Goal: Transaction & Acquisition: Book appointment/travel/reservation

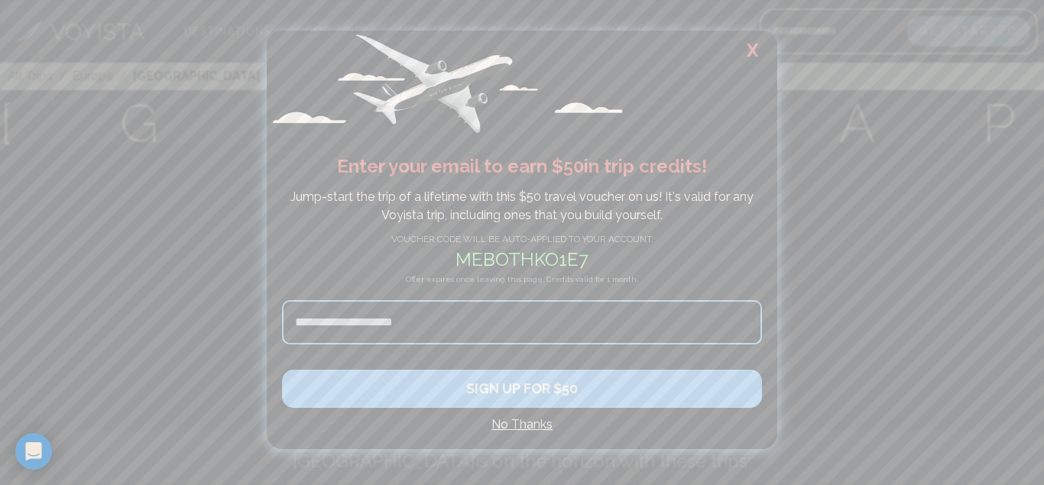
click at [749, 46] on h2 "X" at bounding box center [752, 51] width 49 height 40
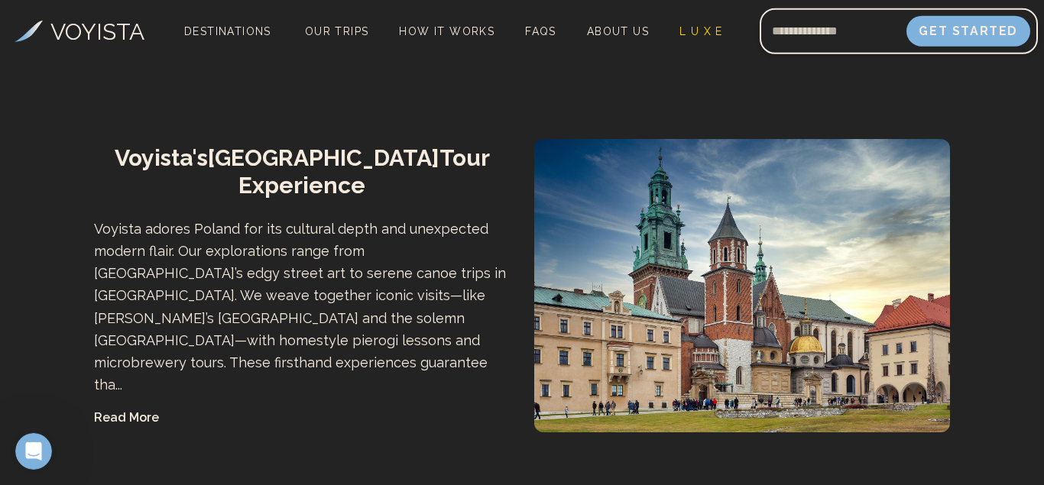
scroll to position [1870, 0]
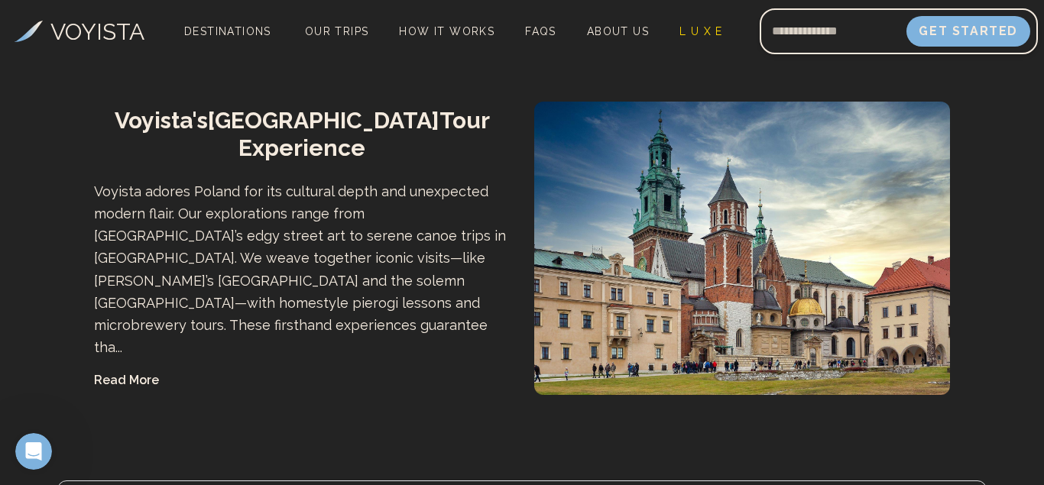
click at [129, 371] on button "Read More" at bounding box center [126, 380] width 65 height 18
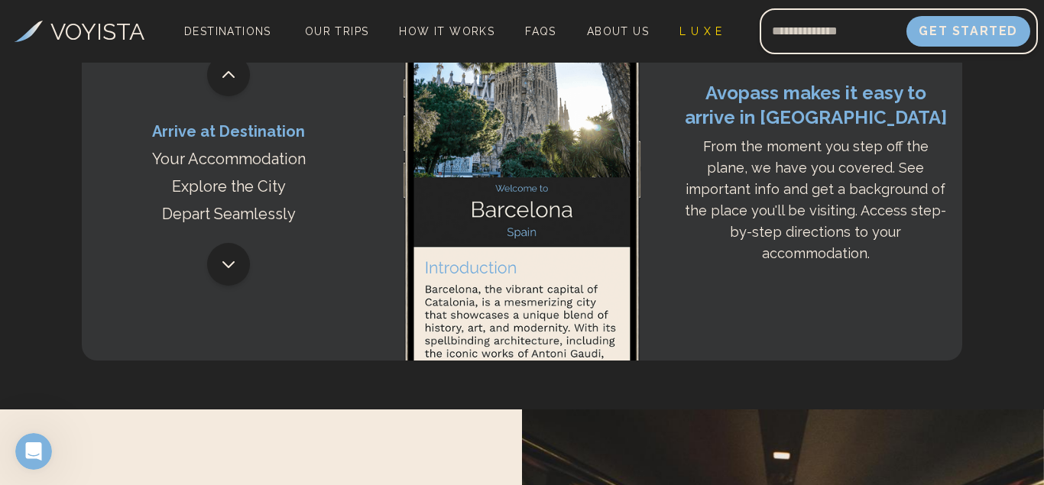
scroll to position [3078, 0]
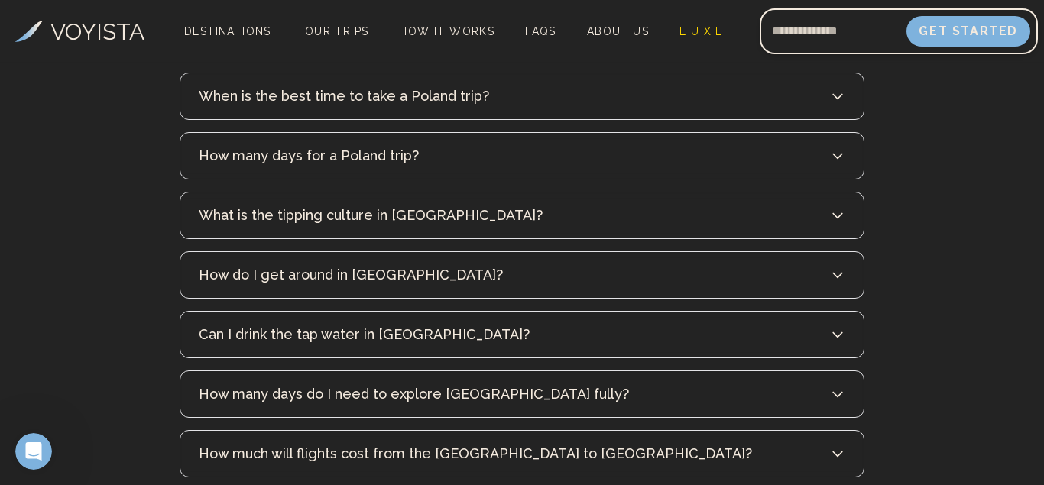
scroll to position [6871, 0]
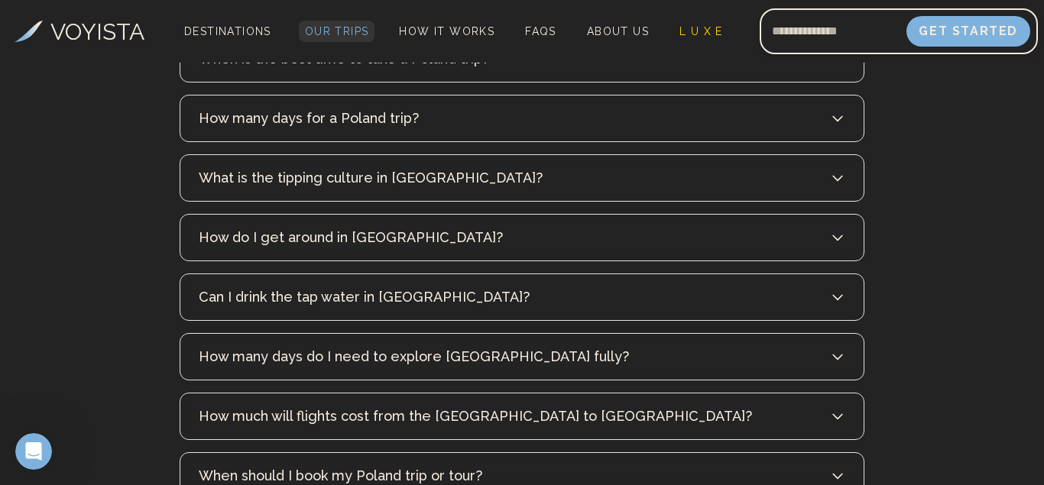
click at [335, 28] on span "Our Trips" at bounding box center [337, 31] width 64 height 12
